Goal: Transaction & Acquisition: Purchase product/service

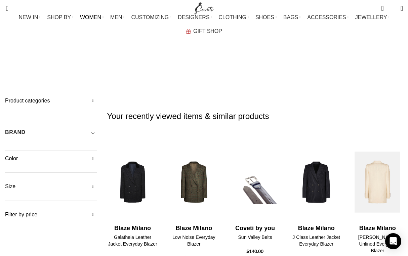
click at [375, 141] on img "5 / 30" at bounding box center [377, 182] width 53 height 83
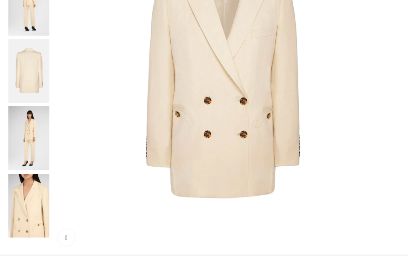
scroll to position [274, 0]
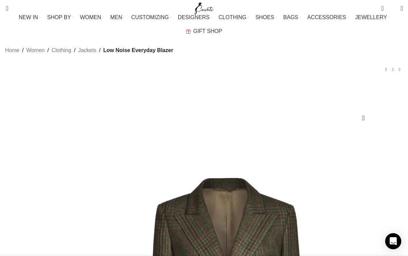
select select "14-uk"
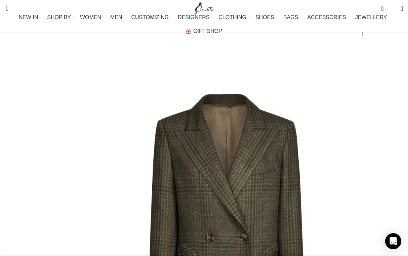
scroll to position [85, 0]
